Goal: Task Accomplishment & Management: Manage account settings

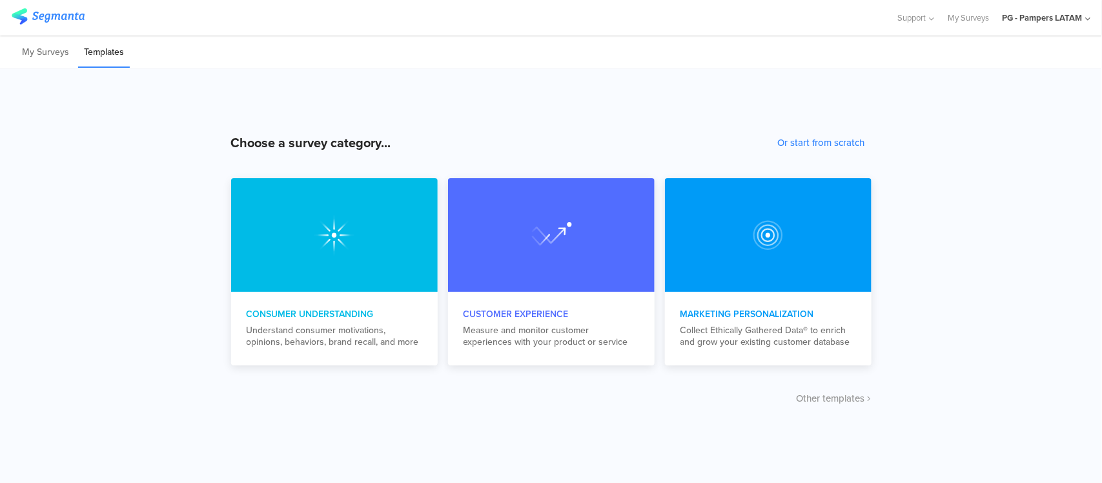
click at [1067, 21] on div "PG - Pampers LATAM" at bounding box center [1042, 18] width 80 height 12
click at [1012, 87] on span "PG - Pampers LATAM" at bounding box center [981, 83] width 80 height 12
click at [34, 50] on li "My Surveys" at bounding box center [45, 52] width 59 height 30
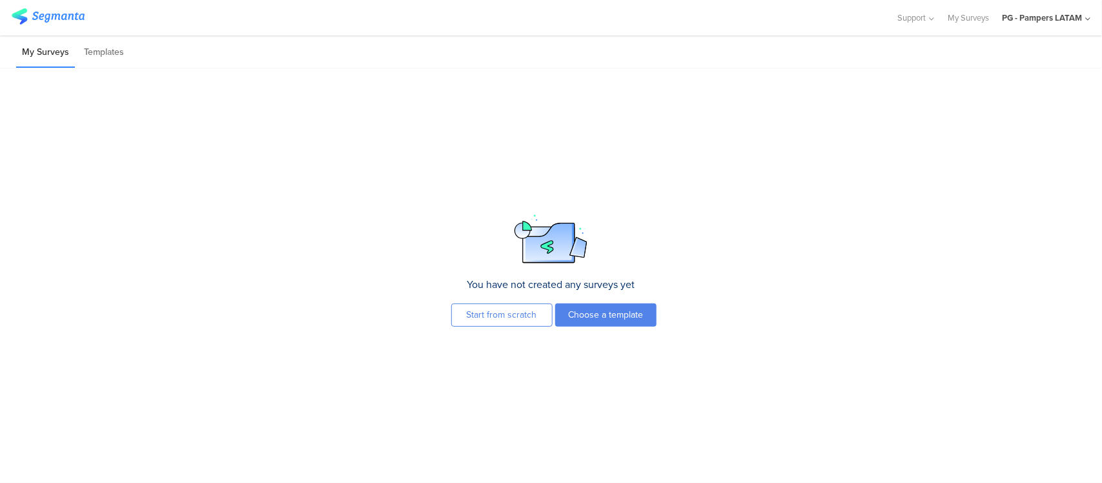
click at [1046, 21] on div "PG - Pampers LATAM" at bounding box center [1042, 18] width 80 height 12
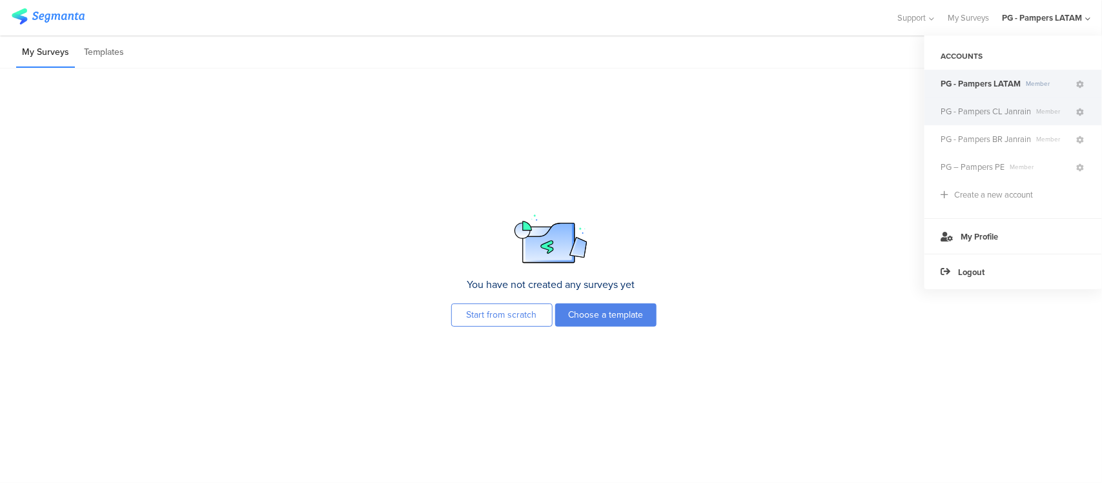
click at [1004, 112] on span "PG - Pampers CL Janrain" at bounding box center [986, 111] width 90 height 12
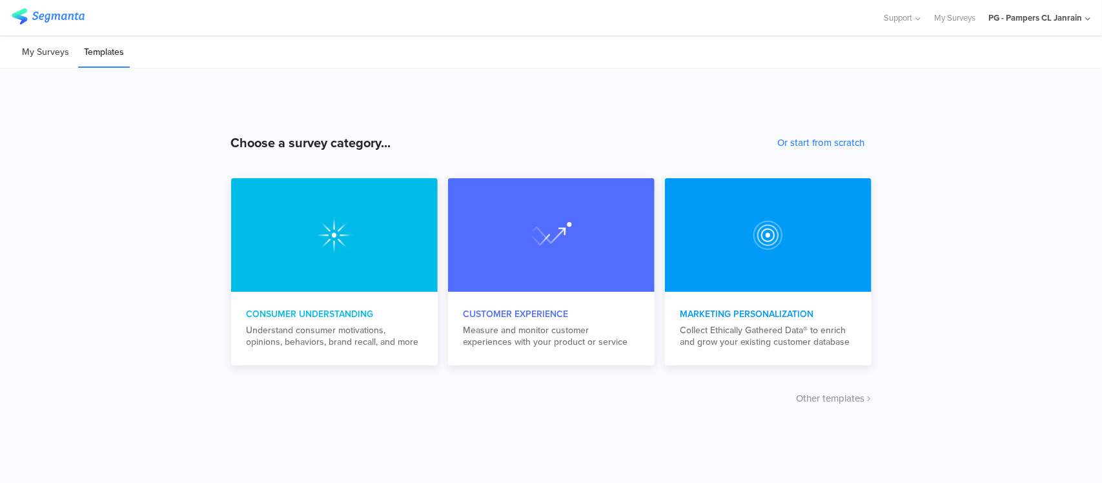
click at [16, 50] on li "My Surveys" at bounding box center [45, 52] width 59 height 30
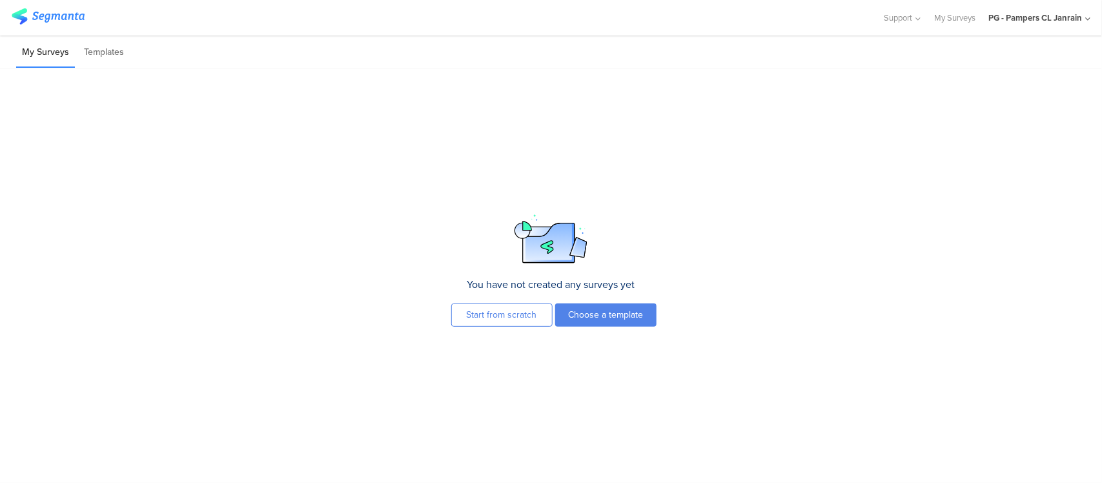
click at [1034, 24] on div "PG - Pampers CL Janrain" at bounding box center [1039, 18] width 102 height 36
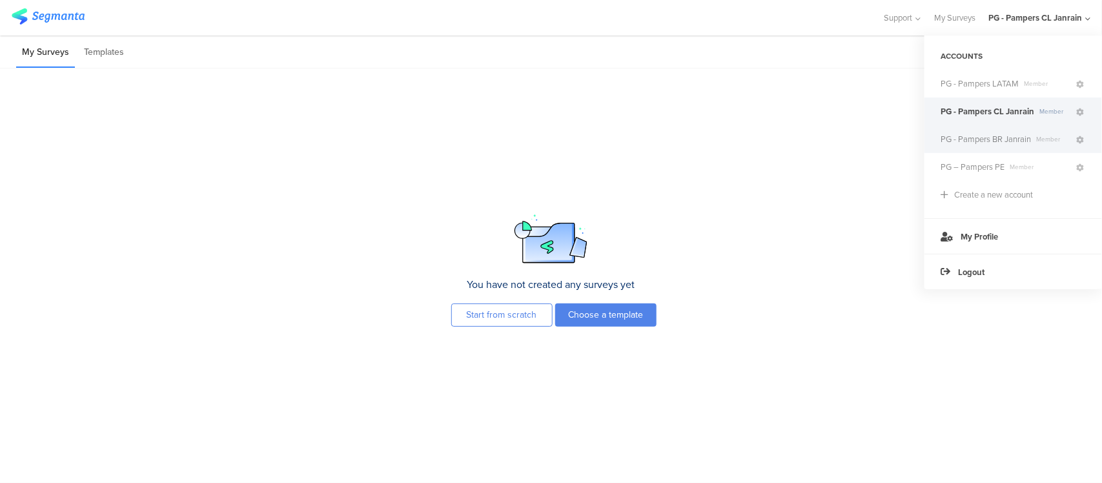
click at [1004, 138] on span "PG - Pampers BR Janrain" at bounding box center [986, 139] width 90 height 12
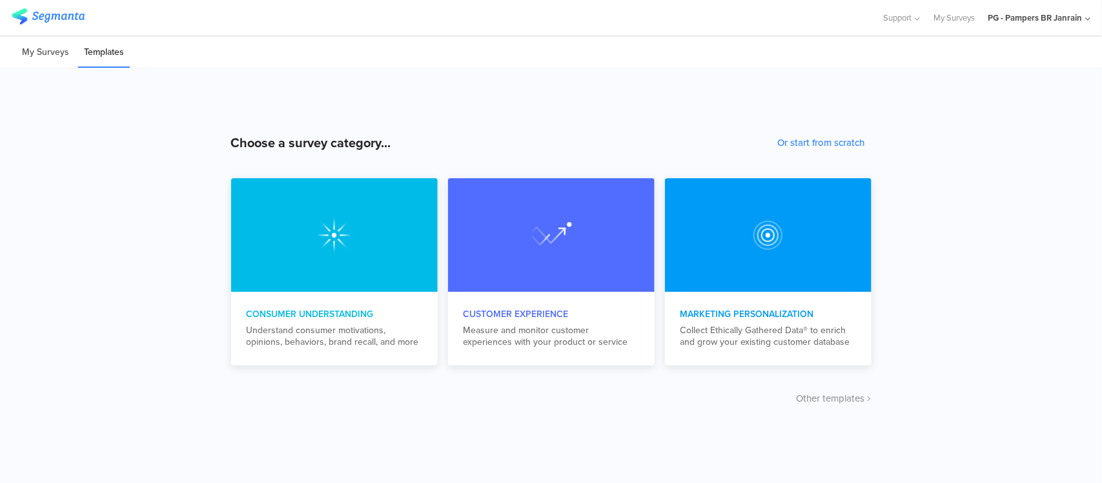
click at [47, 57] on li "My Surveys" at bounding box center [45, 52] width 59 height 30
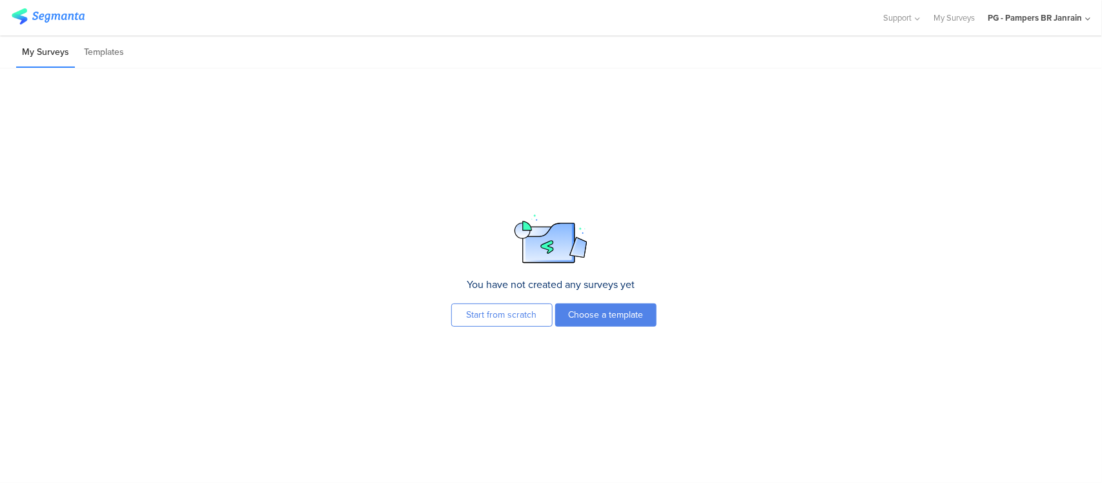
click at [1057, 13] on div "PG - Pampers BR Janrain" at bounding box center [1035, 18] width 94 height 12
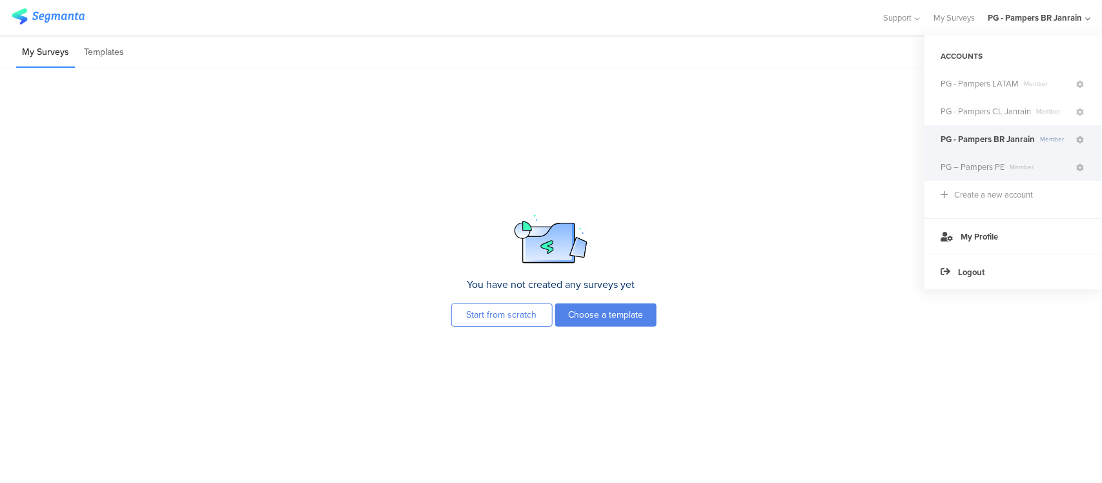
click at [995, 169] on span "PG – Pampers PE" at bounding box center [973, 167] width 64 height 12
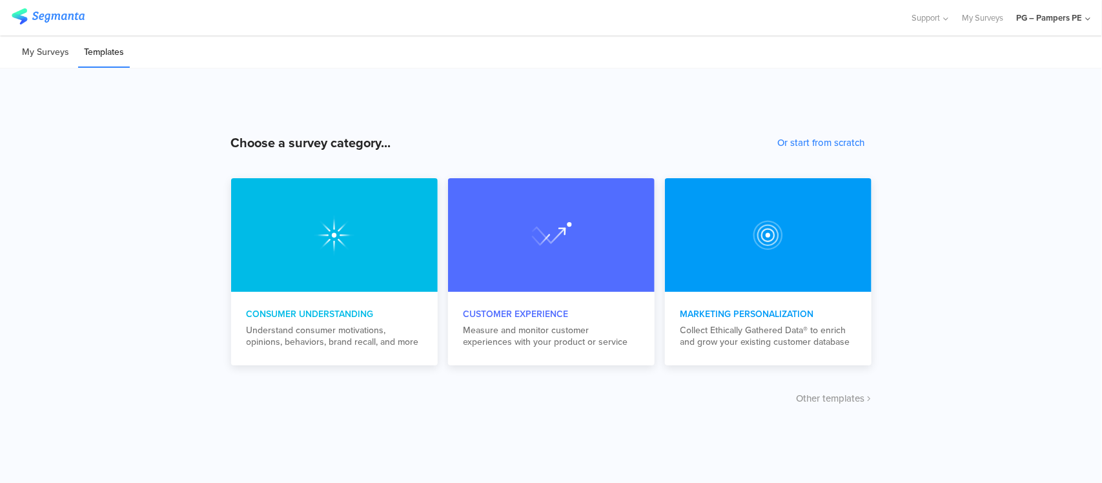
click at [44, 61] on li "My Surveys" at bounding box center [45, 52] width 59 height 30
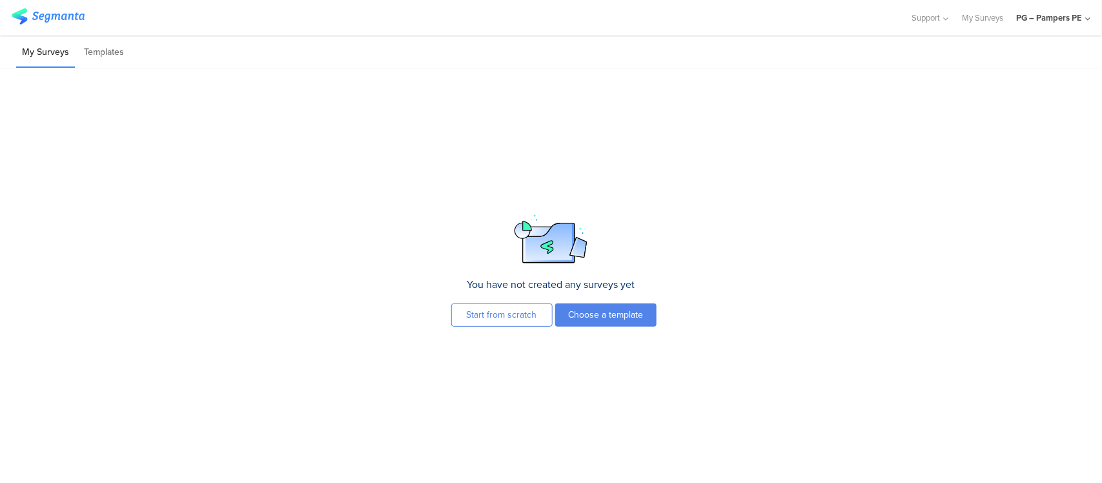
click at [1054, 17] on div "PG – Pampers PE" at bounding box center [1049, 18] width 66 height 12
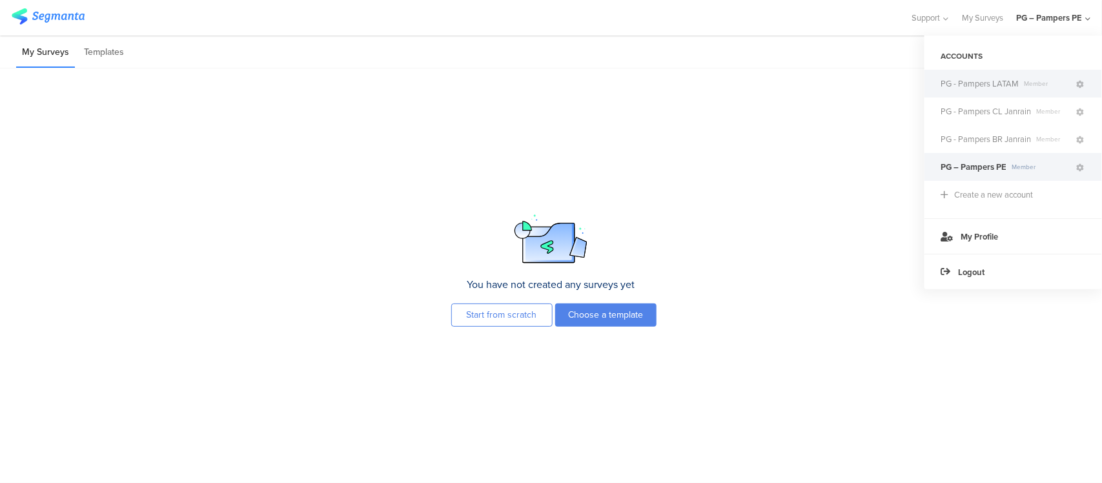
click at [993, 82] on span "PG - Pampers LATAM" at bounding box center [980, 83] width 78 height 12
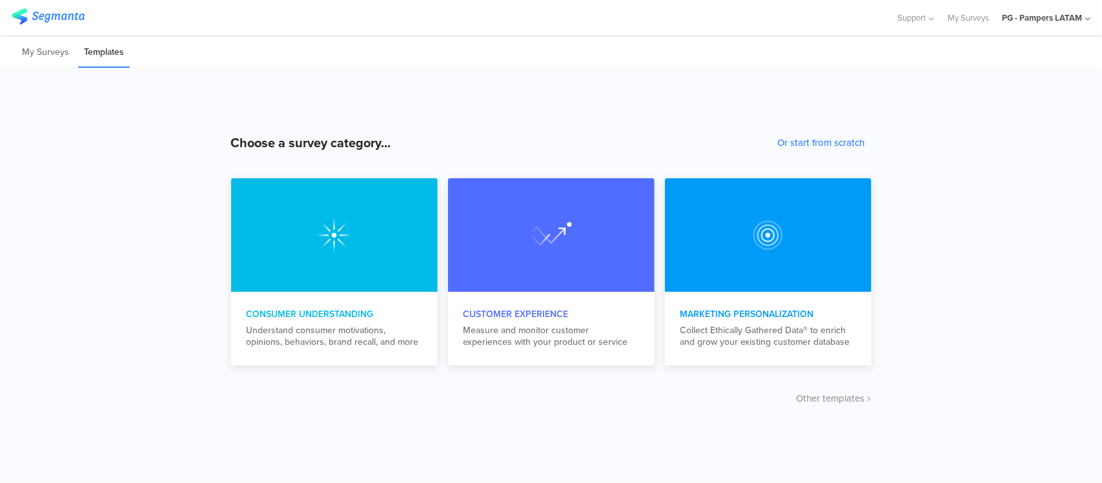
click at [46, 53] on li "My Surveys" at bounding box center [45, 52] width 59 height 30
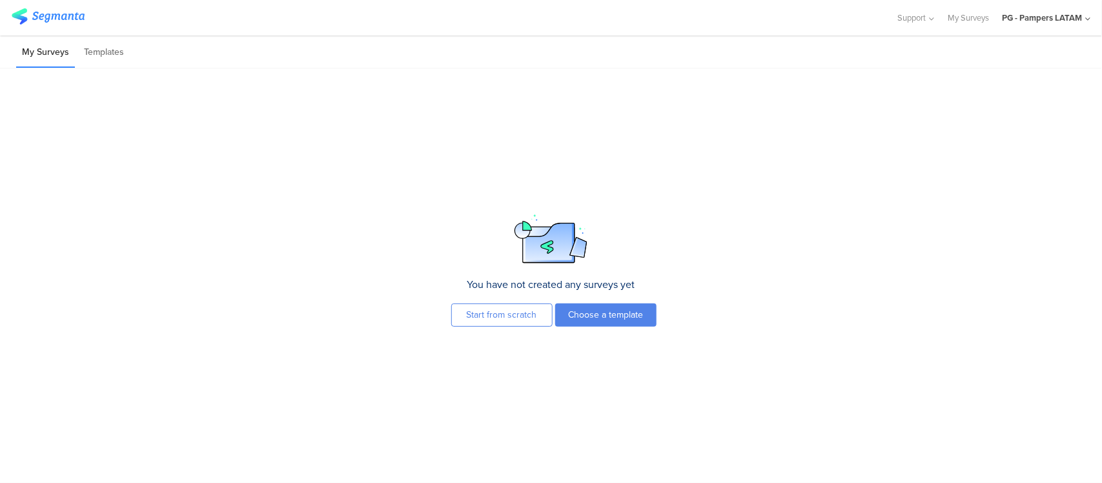
click at [1025, 23] on div "PG - Pampers LATAM" at bounding box center [1042, 18] width 80 height 12
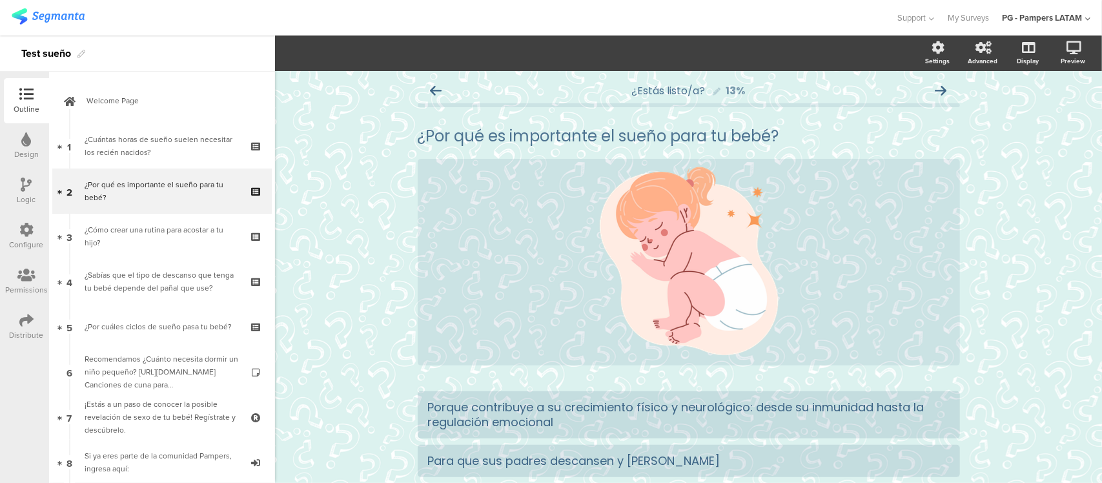
click at [1040, 26] on div "PG - Pampers LATAM" at bounding box center [1046, 18] width 88 height 36
